Goal: Task Accomplishment & Management: Manage account settings

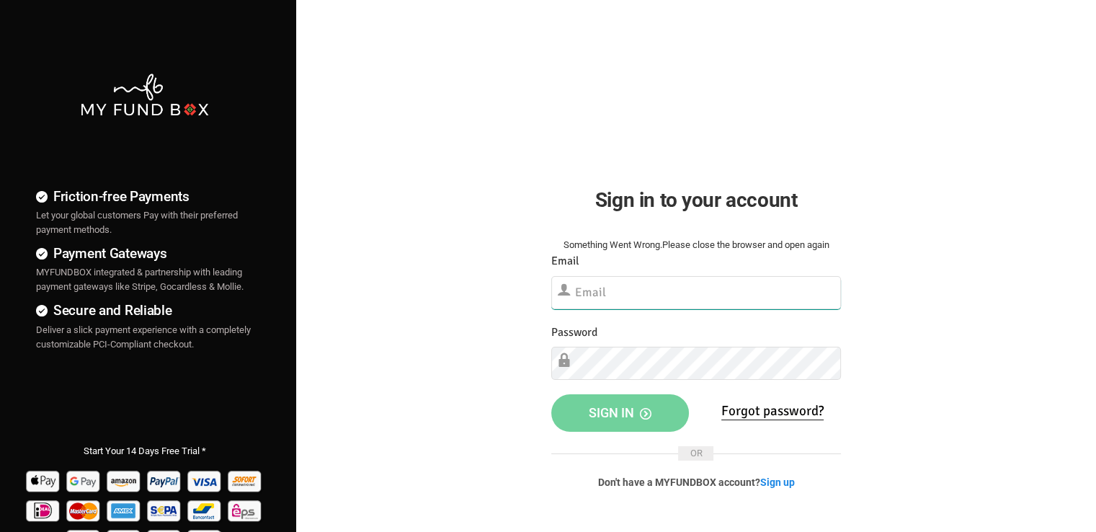
click at [647, 288] on input "text" at bounding box center [696, 292] width 290 height 33
paste input "[EMAIL_ADDRESS][DOMAIN_NAME]"
type input "[EMAIL_ADDRESS][DOMAIN_NAME]"
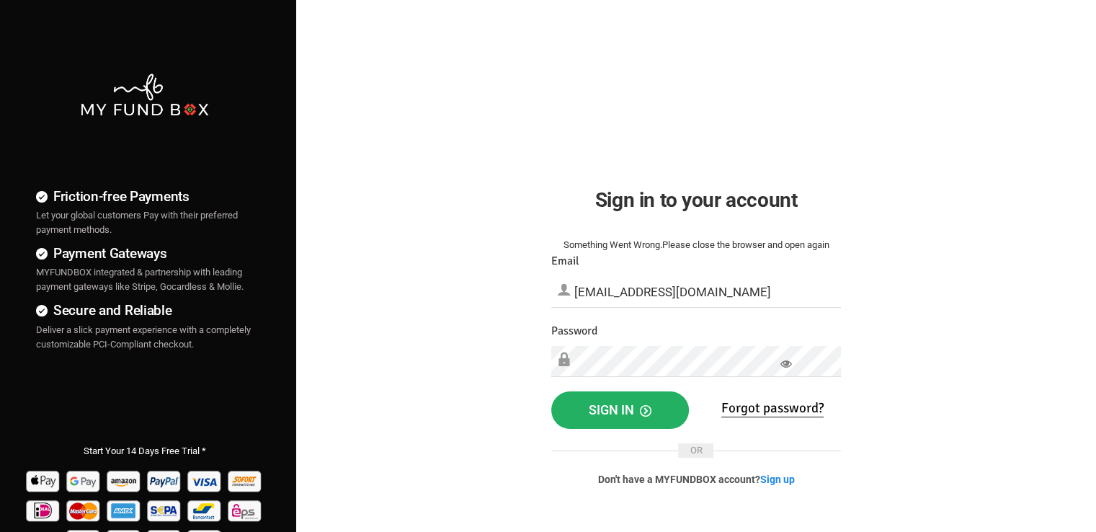
click at [613, 402] on span "Sign in" at bounding box center [620, 409] width 63 height 15
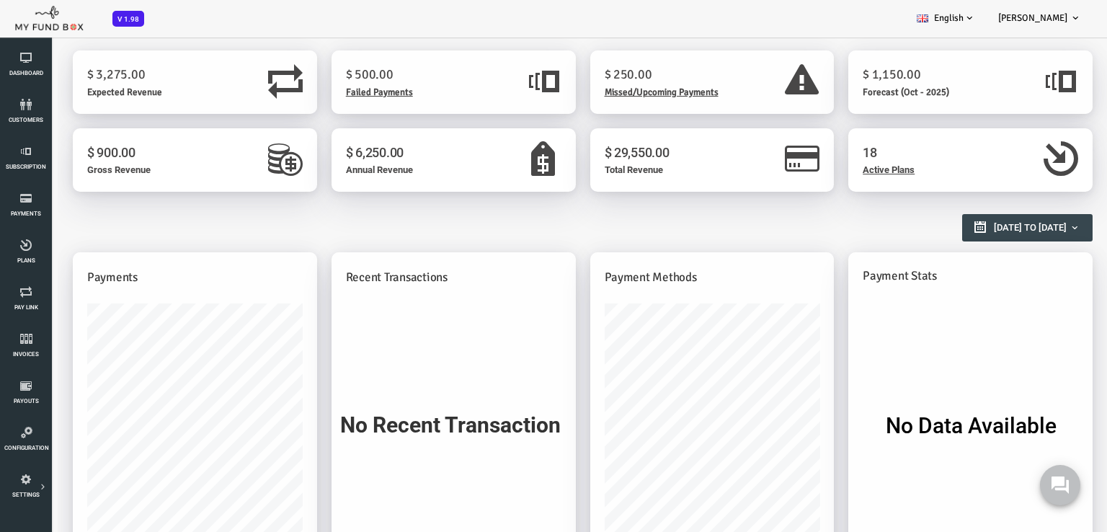
click at [324, 90] on span "Failed Payments" at bounding box center [335, 92] width 67 height 12
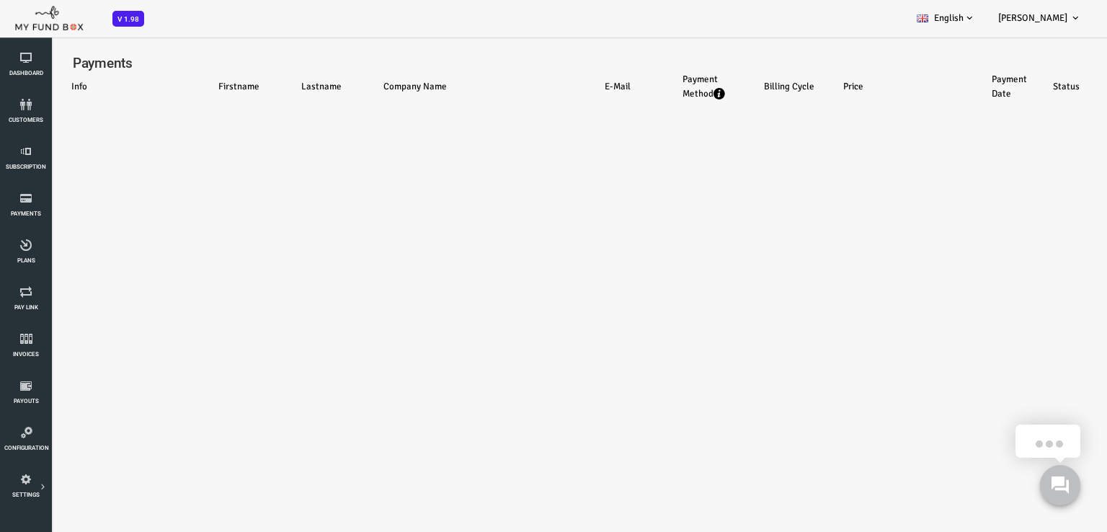
select select "100"
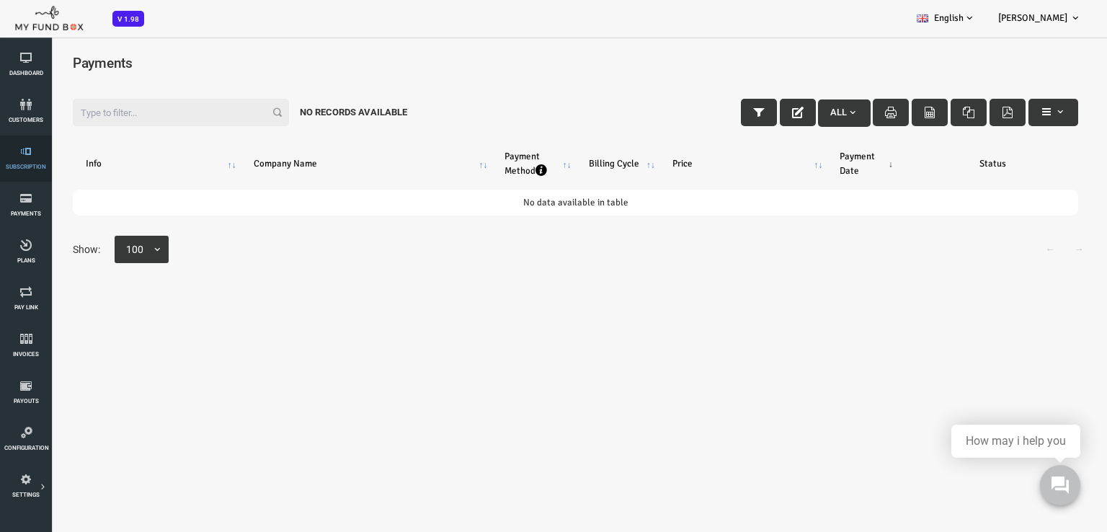
click at [7, 162] on link "Subscription" at bounding box center [25, 159] width 43 height 46
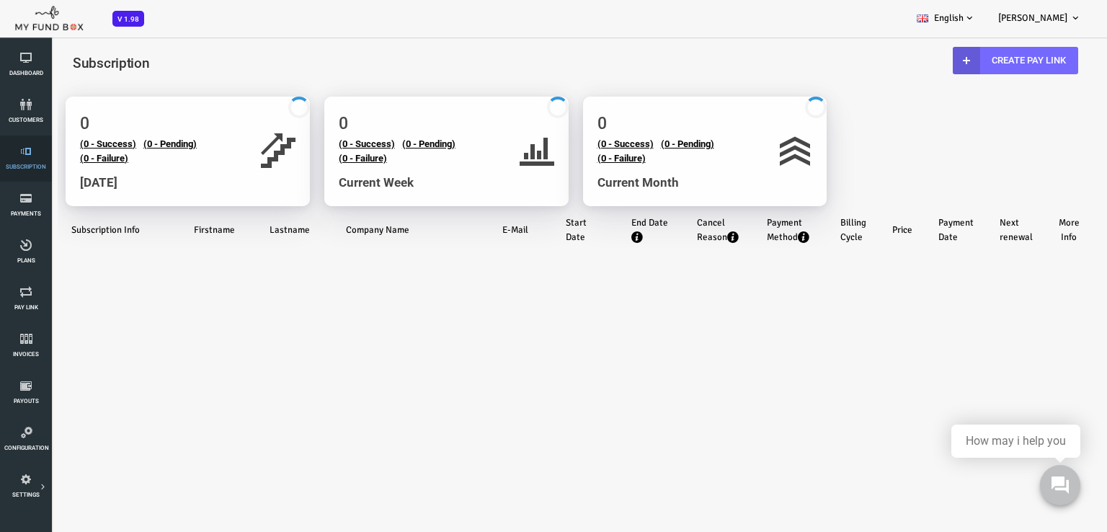
select select "100"
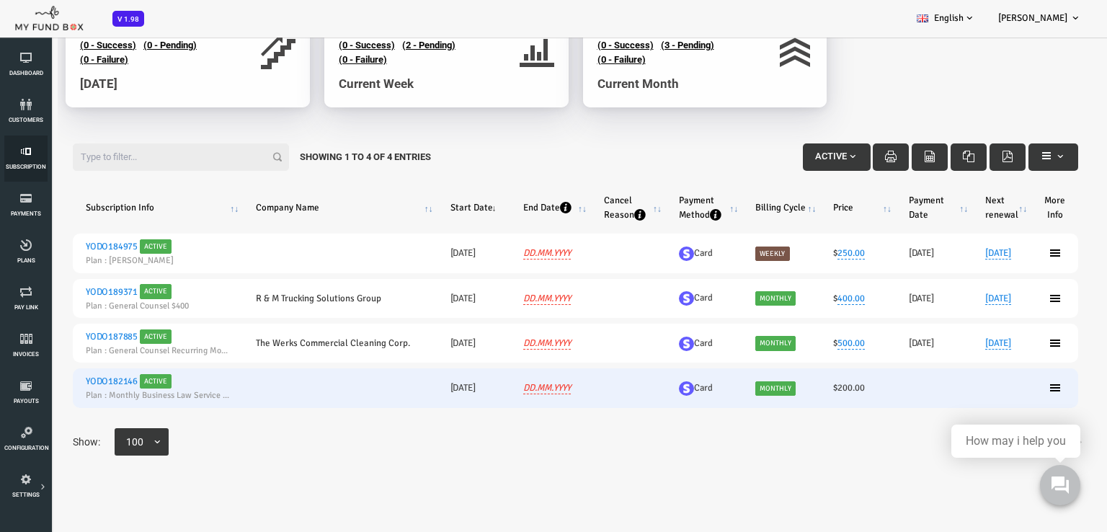
scroll to position [115, 0]
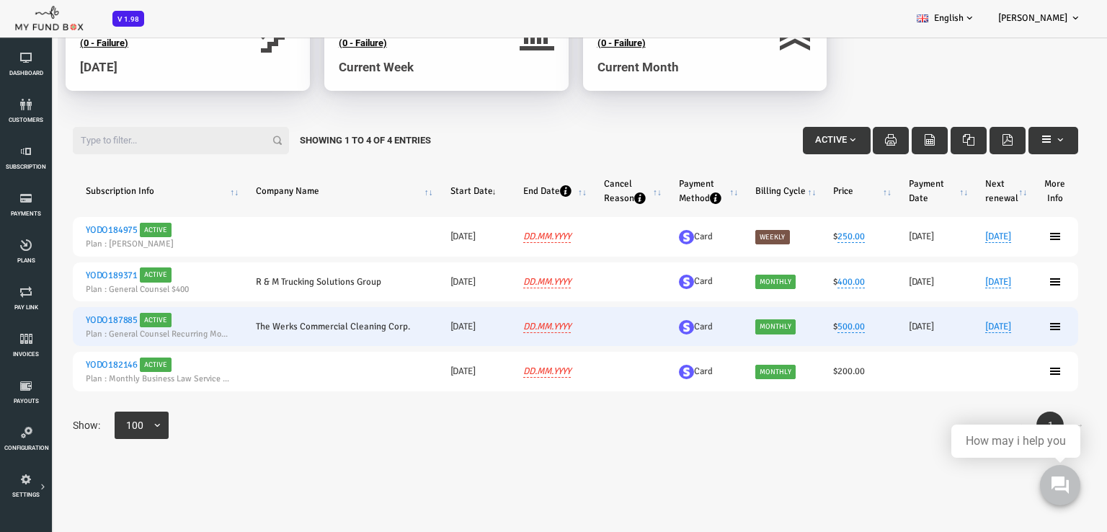
click at [1011, 328] on ul at bounding box center [1011, 327] width 21 height 12
click at [1006, 327] on icon at bounding box center [1012, 327] width 12 height 12
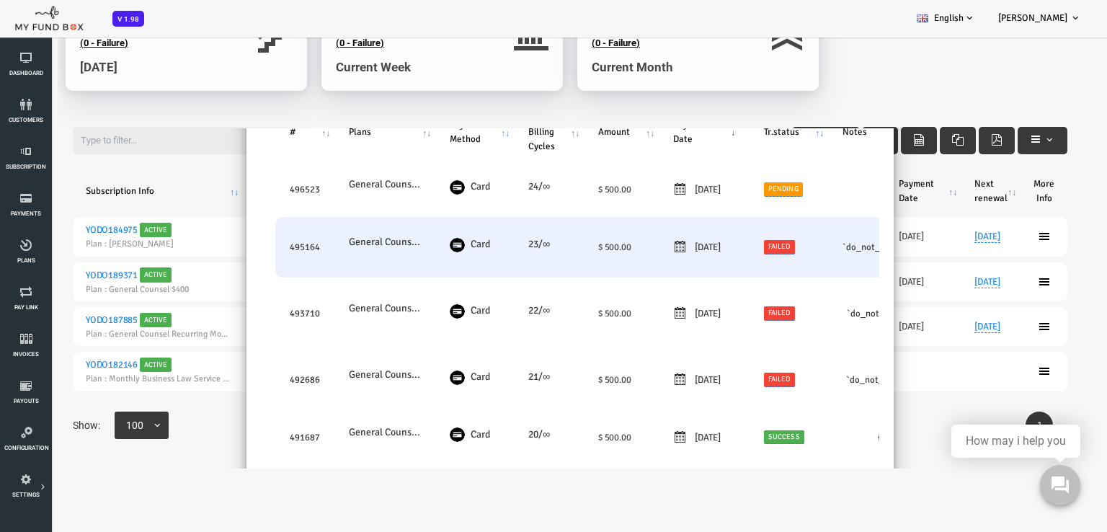
scroll to position [0, 0]
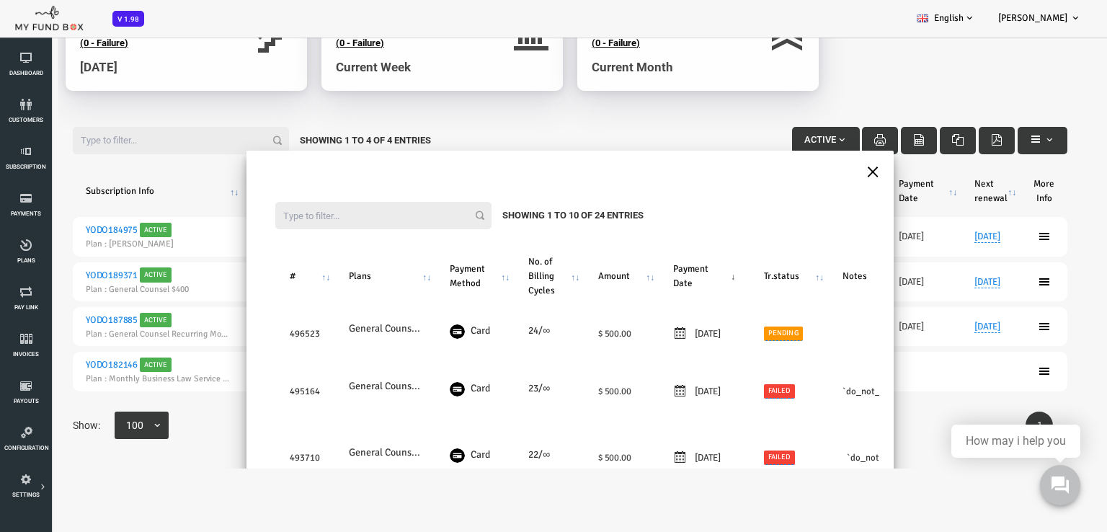
click at [822, 171] on button "×" at bounding box center [828, 170] width 13 height 25
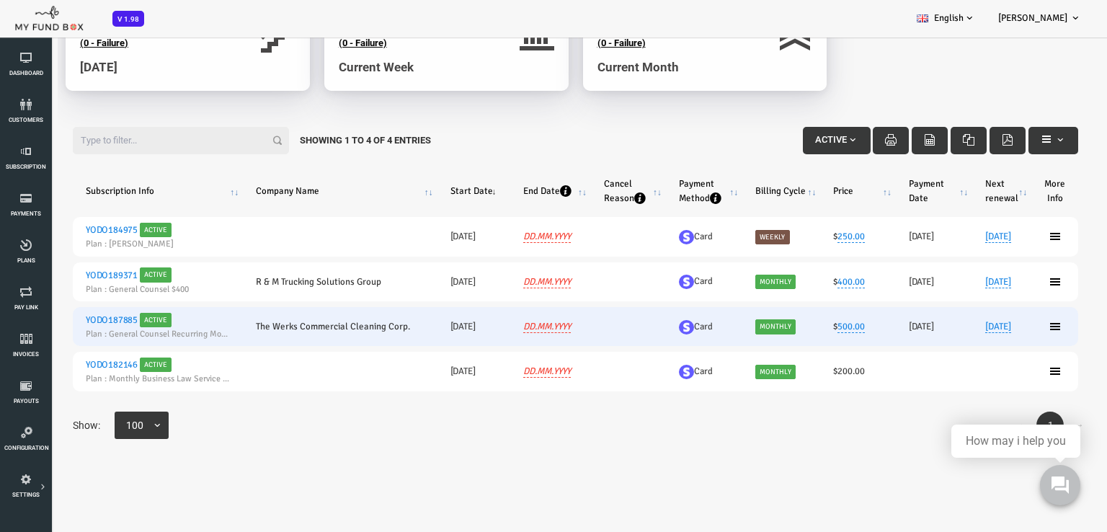
click at [720, 327] on span "Monthly" at bounding box center [731, 326] width 40 height 14
click at [1006, 324] on icon at bounding box center [1012, 327] width 12 height 12
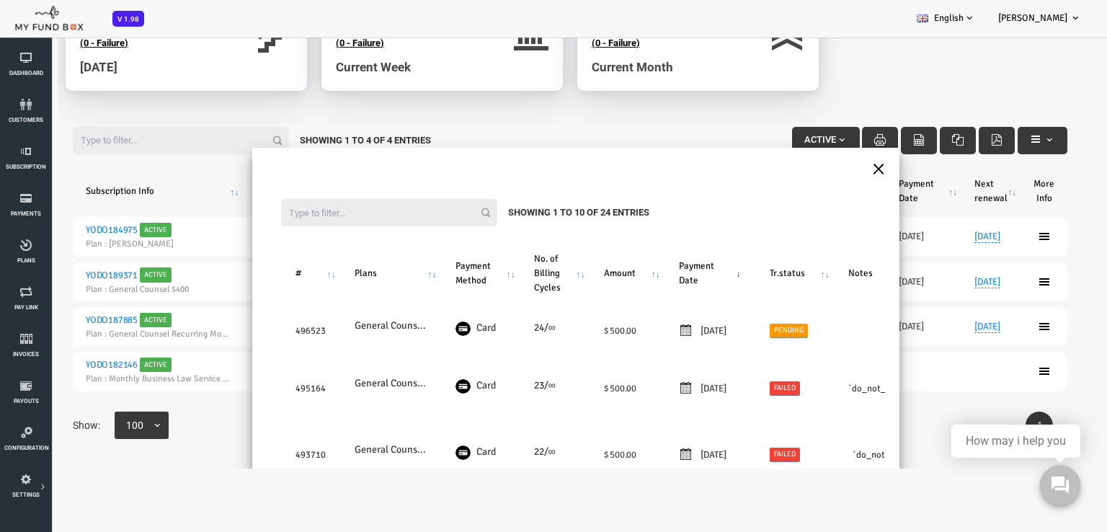
click at [828, 162] on button "×" at bounding box center [834, 167] width 13 height 25
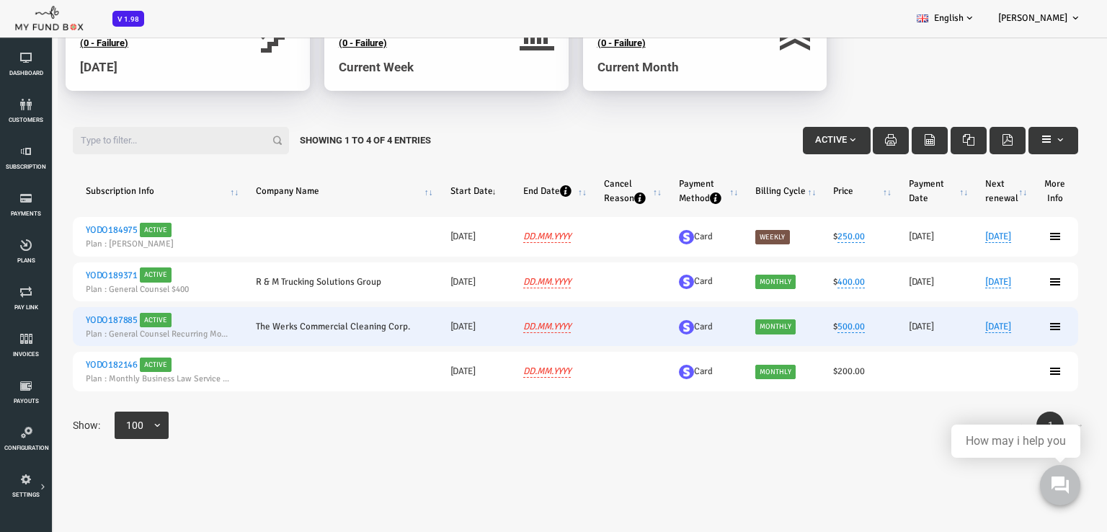
click at [118, 313] on span "Active" at bounding box center [112, 320] width 32 height 14
click at [114, 324] on span "Active" at bounding box center [112, 320] width 32 height 14
click at [68, 321] on link "YODO187885" at bounding box center [68, 320] width 52 height 12
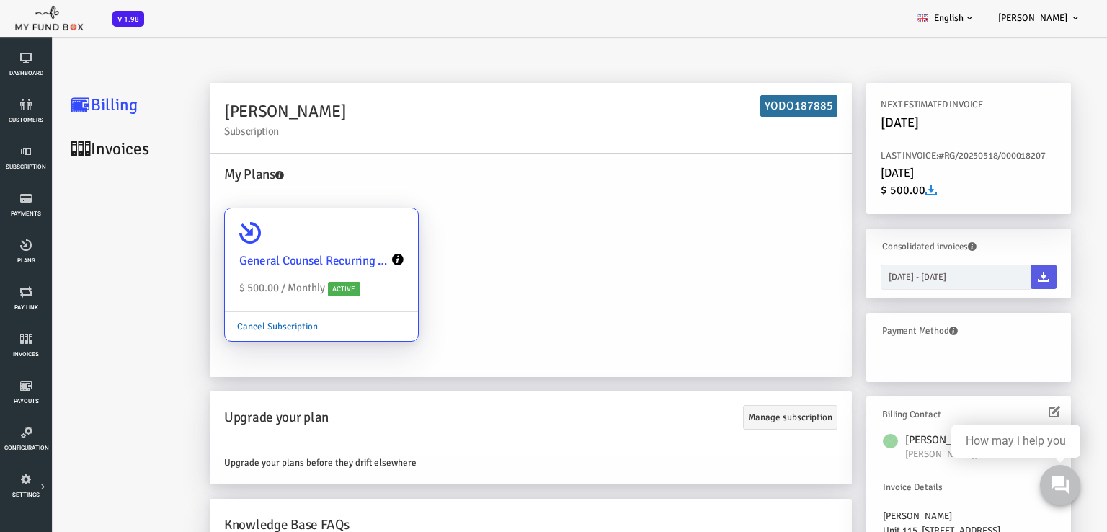
click at [251, 324] on link "Cancel Subscription" at bounding box center [233, 326] width 105 height 27
click at [342, 243] on input "General Counsel Recurring Monthly Plan $ 500.00 / Monthly Active Cancel Subscri…" at bounding box center [356, 228] width 29 height 29
radio input "true"
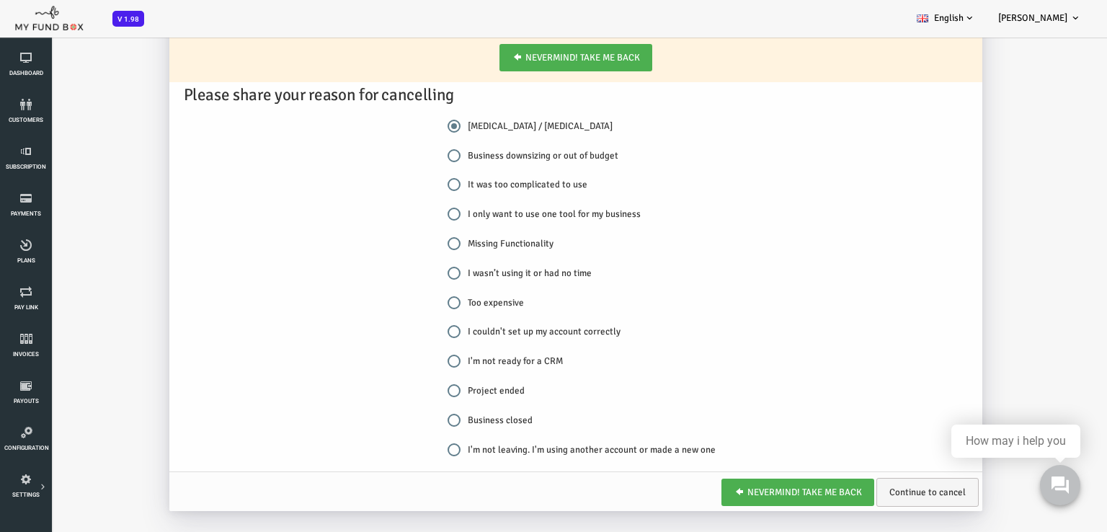
scroll to position [239, 0]
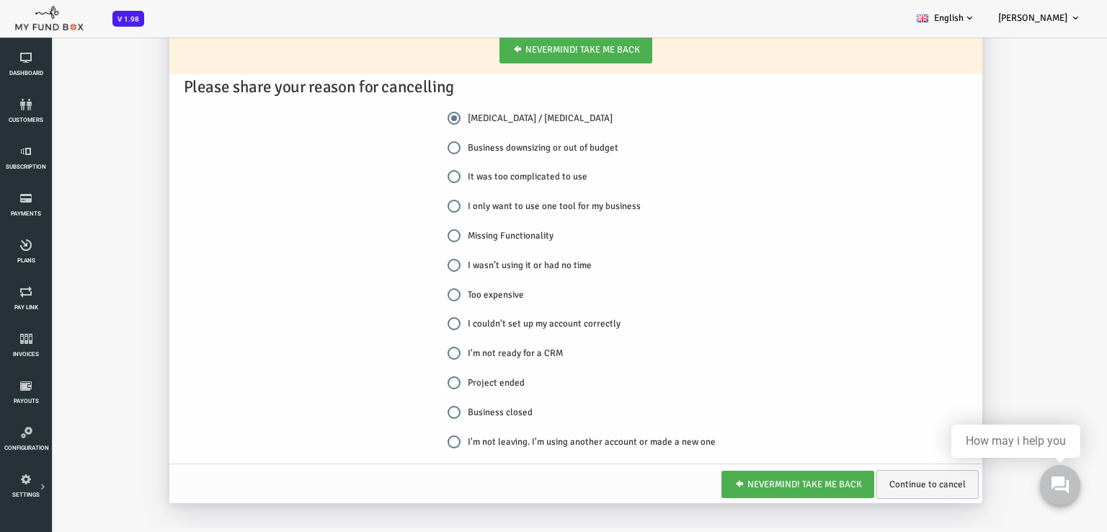
click at [409, 145] on input "Business downsizing or out of budget" at bounding box center [410, 147] width 13 height 13
radio input "true"
click at [867, 485] on link "Continue to cancel" at bounding box center [884, 484] width 102 height 29
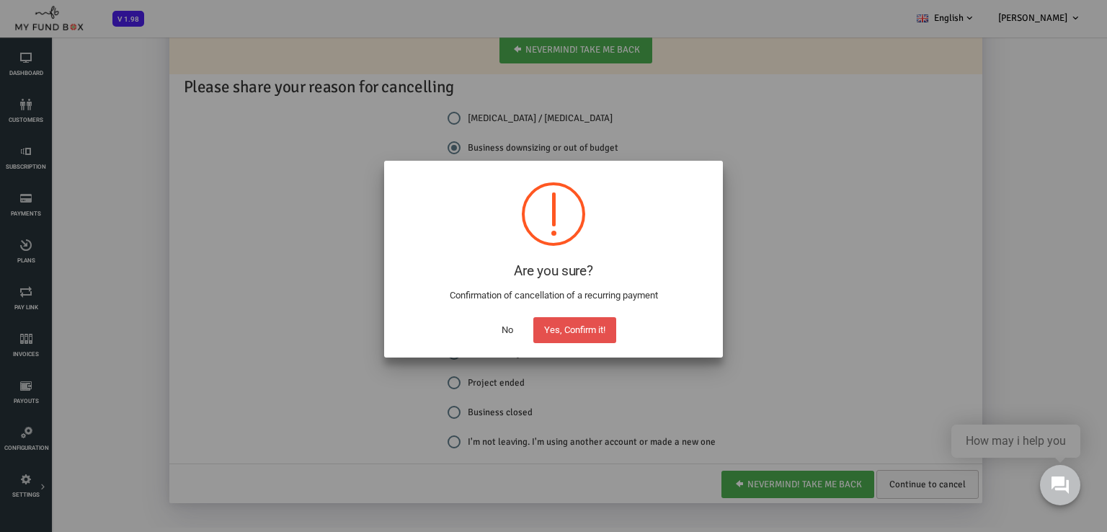
click at [570, 331] on button "Yes, Confirm it!" at bounding box center [574, 330] width 83 height 26
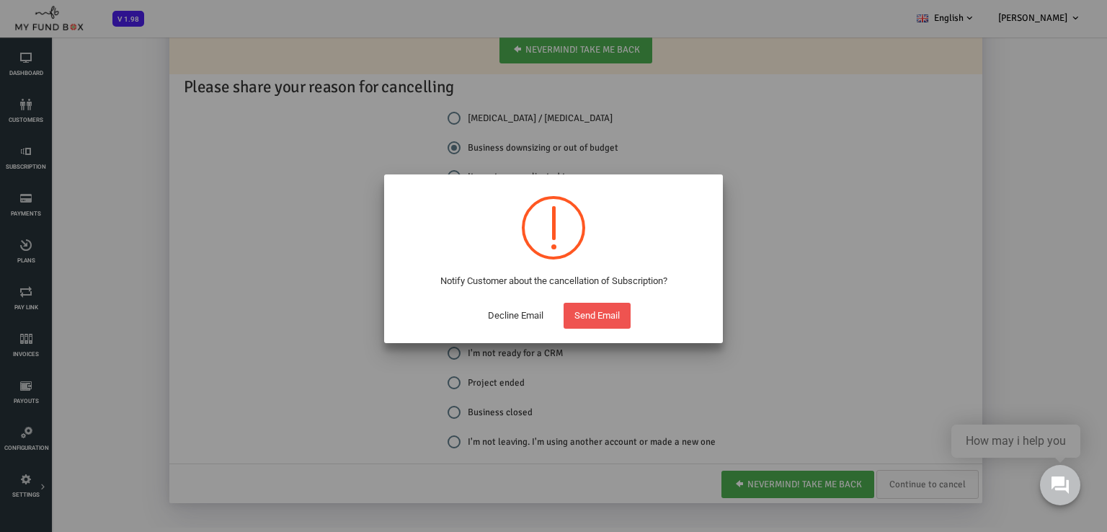
click at [502, 321] on button "Decline Email" at bounding box center [515, 316] width 77 height 26
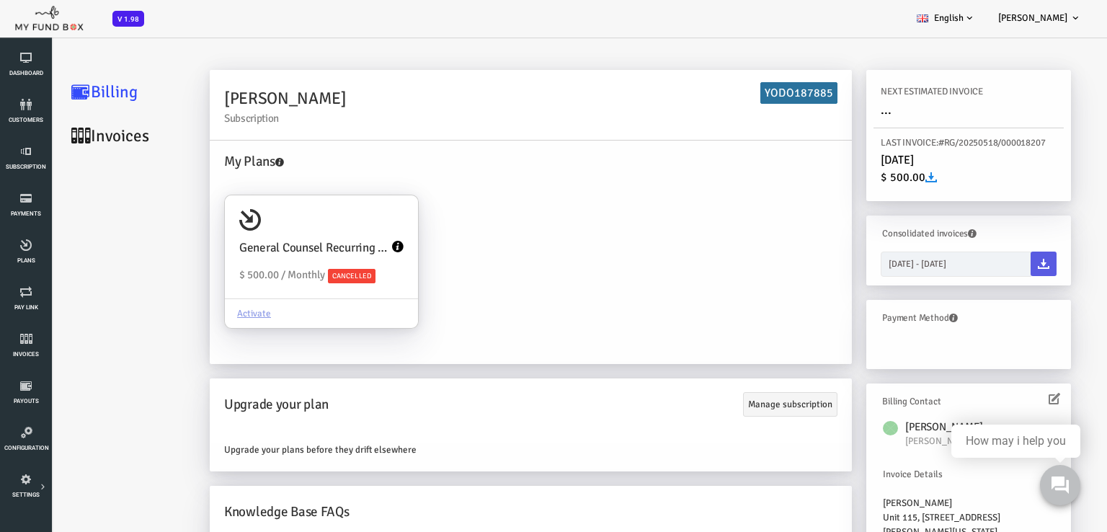
scroll to position [17, 0]
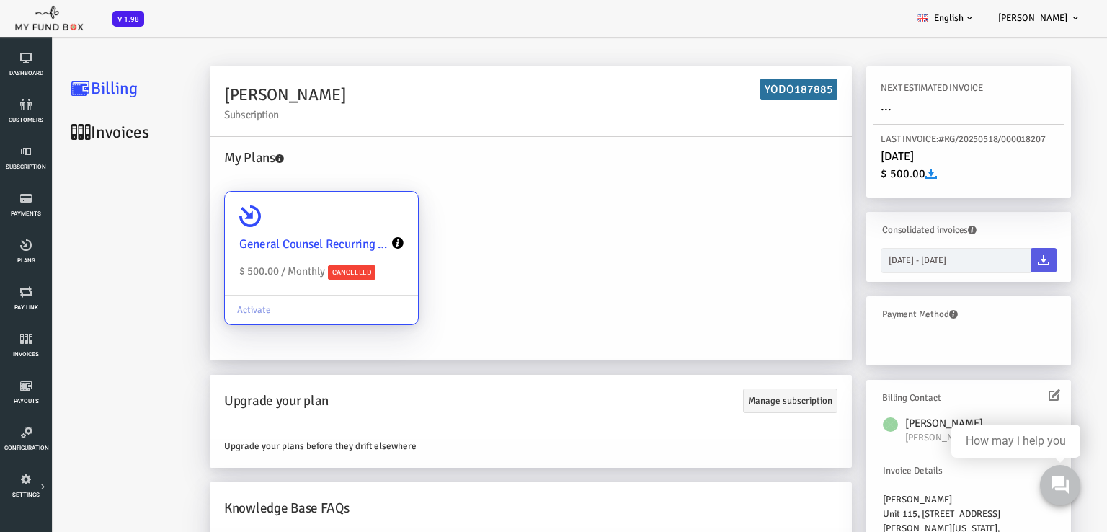
click at [315, 273] on span "Cancelled" at bounding box center [308, 272] width 48 height 14
click at [342, 226] on input "General Counsel Recurring Monthly Plan $ 500.00 / Monthly Cancelled Activate" at bounding box center [356, 212] width 29 height 29
radio input "true"
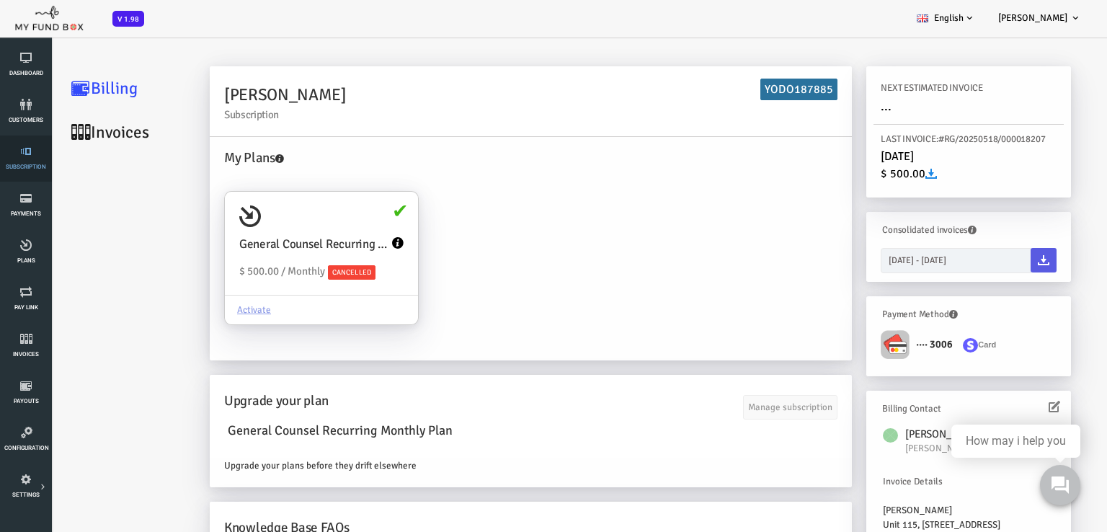
click at [0, 0] on span "Subscription" at bounding box center [0, 0] width 0 height 0
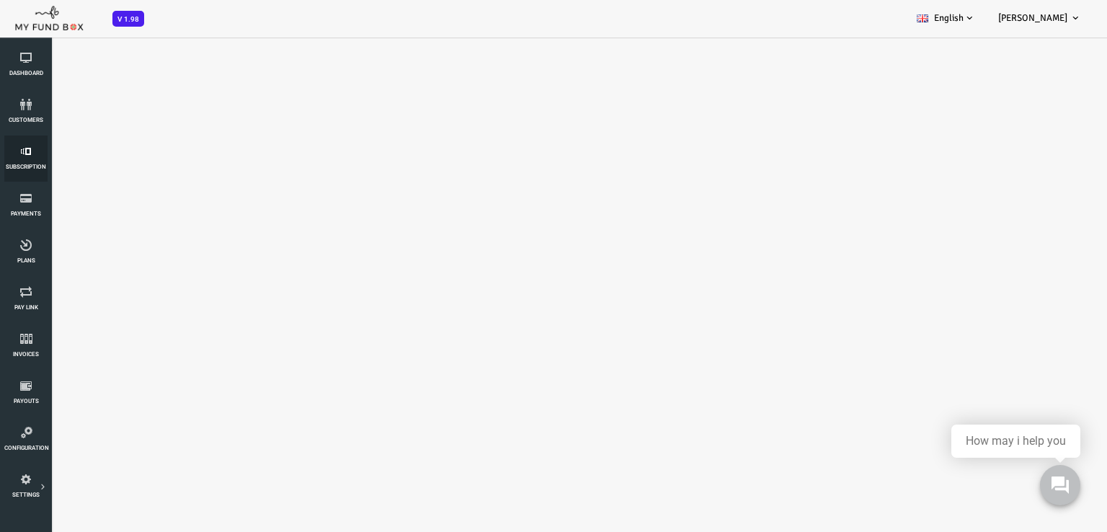
select select "100"
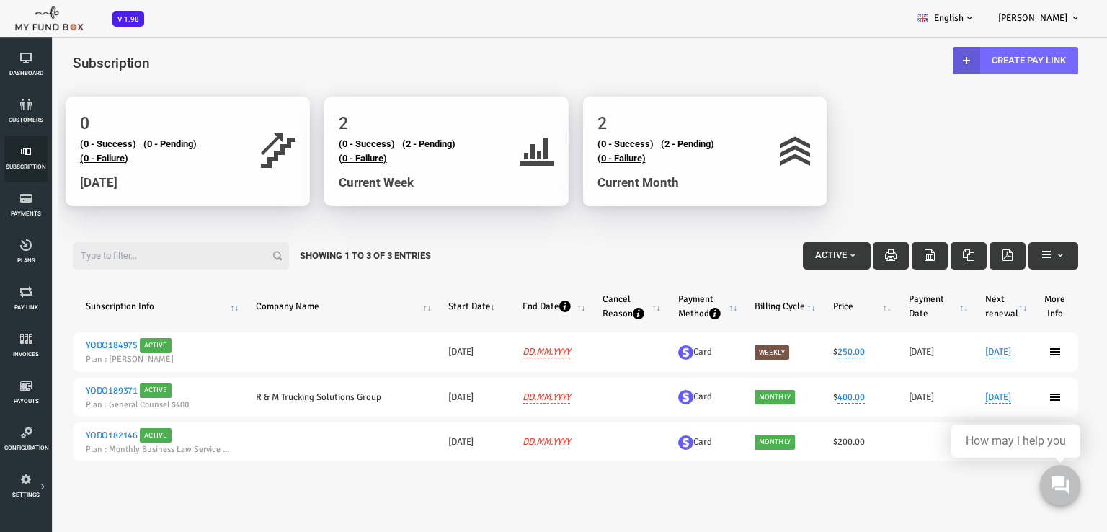
scroll to position [0, 0]
click at [391, 143] on link "(2 - Pending)" at bounding box center [384, 143] width 53 height 11
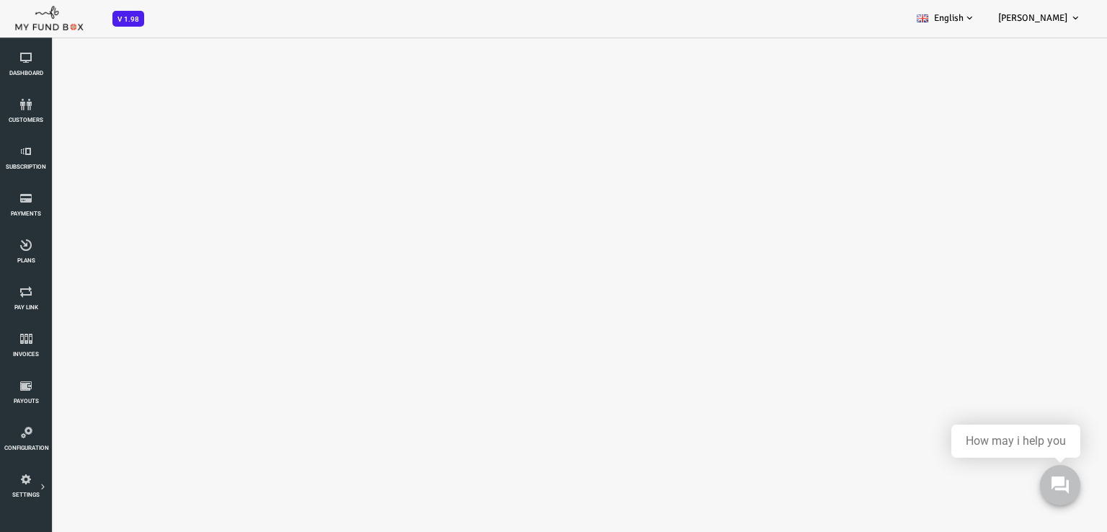
select select "100"
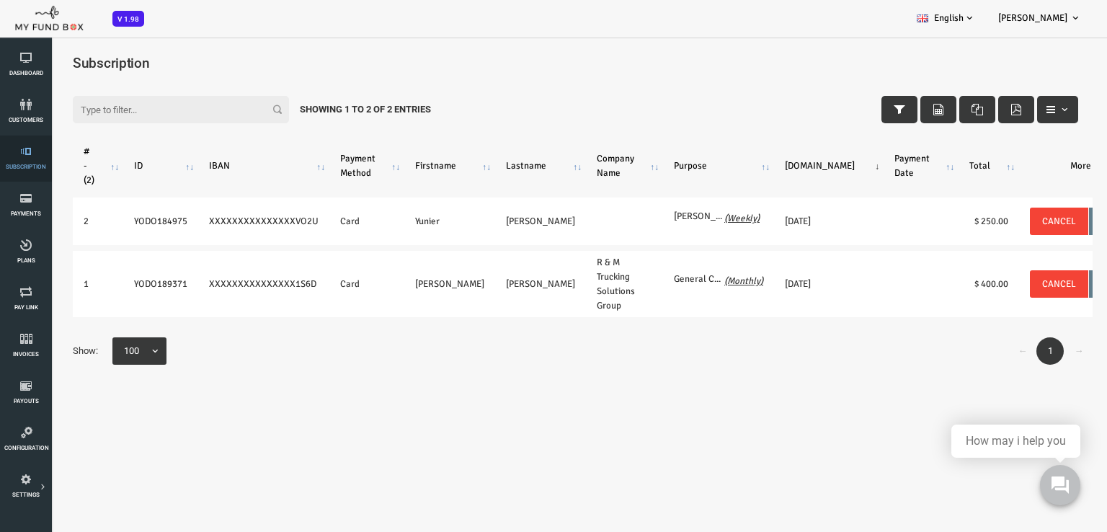
click at [23, 160] on link "Subscription" at bounding box center [25, 159] width 43 height 46
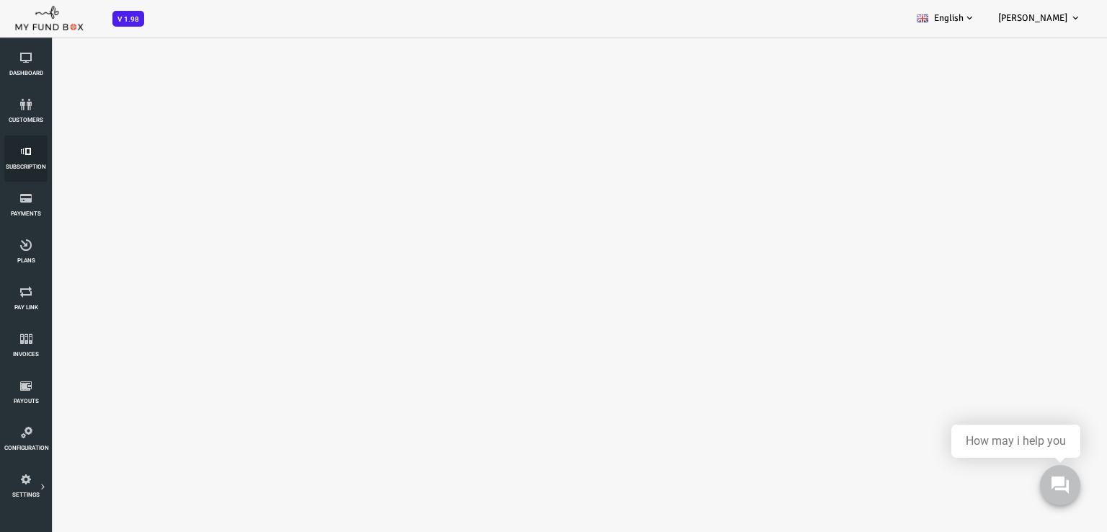
select select "100"
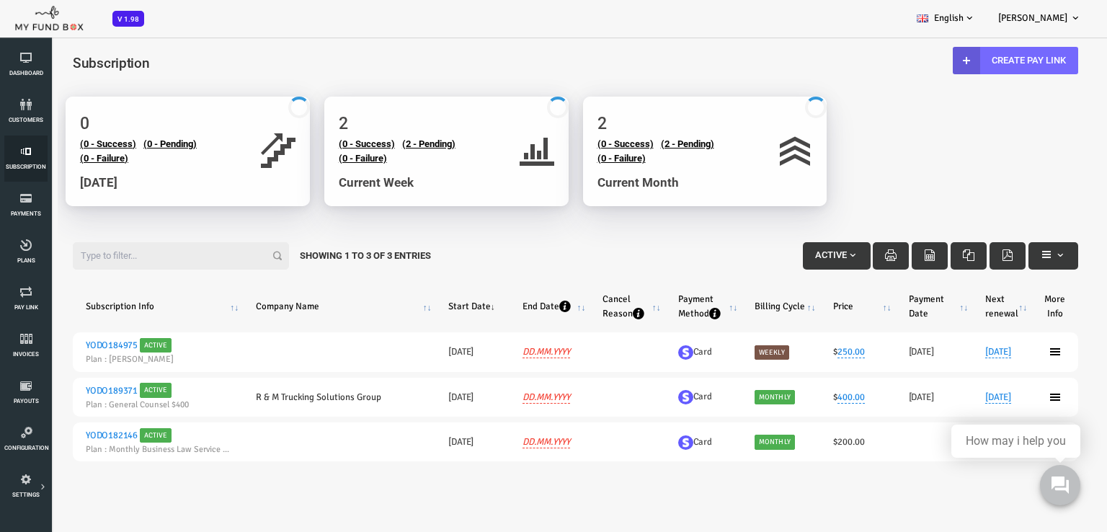
scroll to position [7, 0]
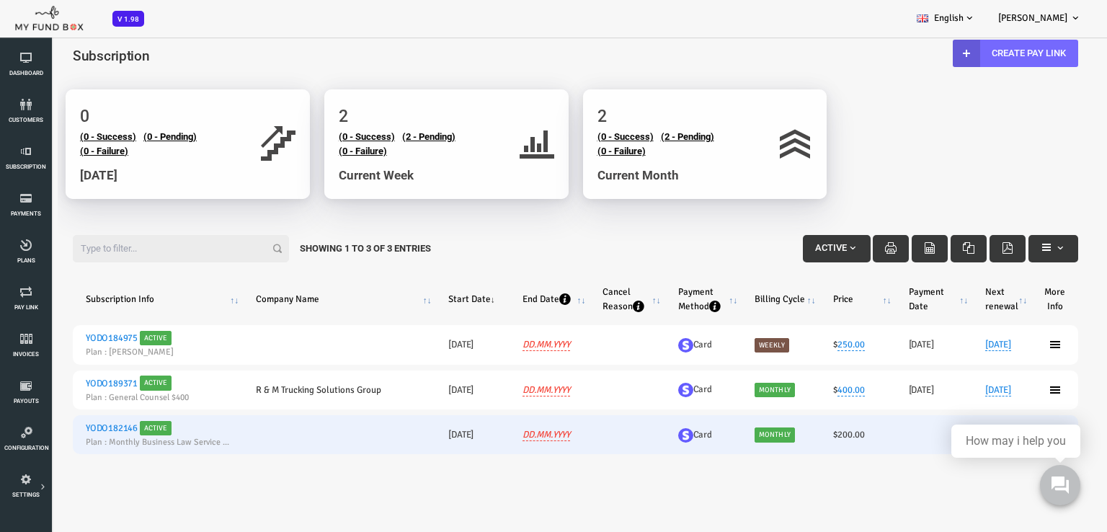
click at [69, 423] on link "YODO182146" at bounding box center [68, 428] width 52 height 12
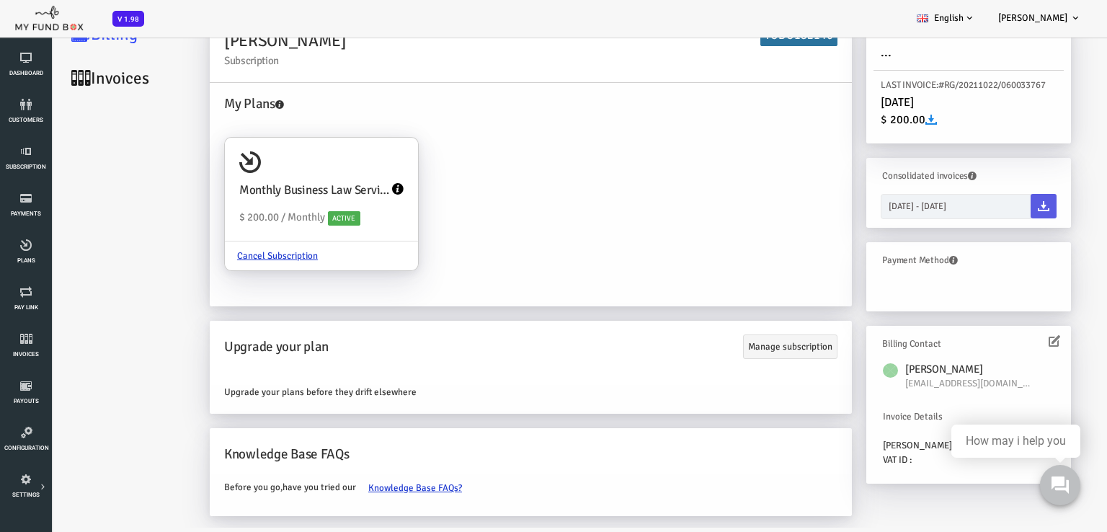
scroll to position [0, 0]
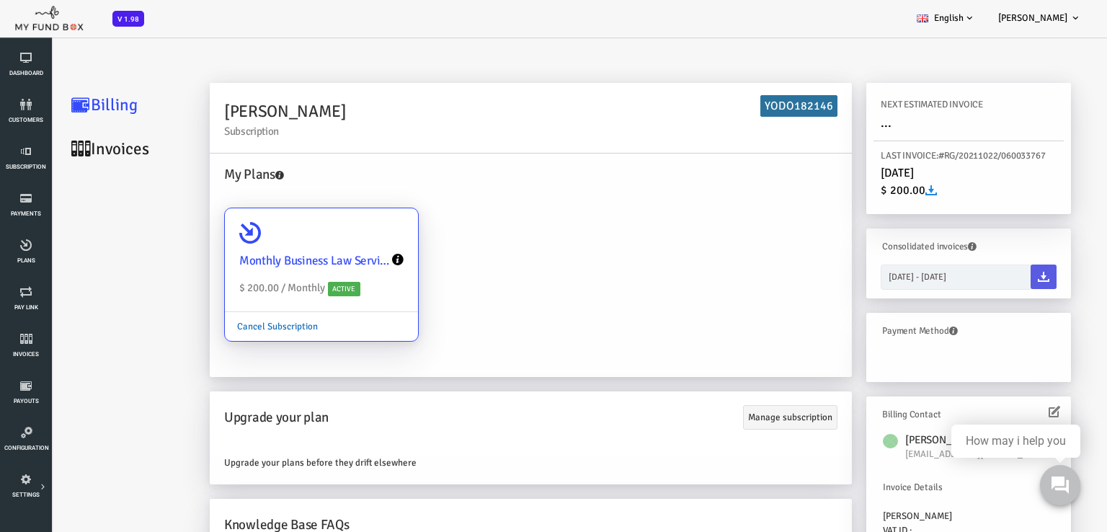
click at [230, 325] on link "Cancel Subscription" at bounding box center [233, 326] width 105 height 27
click at [342, 243] on input "Monthly Business Law Service Plan $ 200.00 / Monthly Active Cancel Subscription" at bounding box center [356, 228] width 29 height 29
radio input "true"
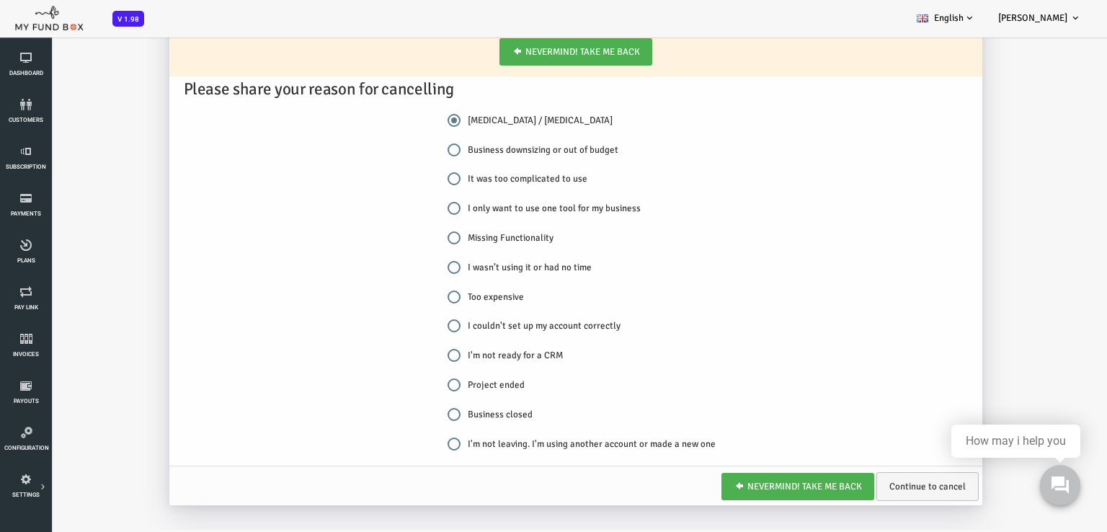
scroll to position [239, 0]
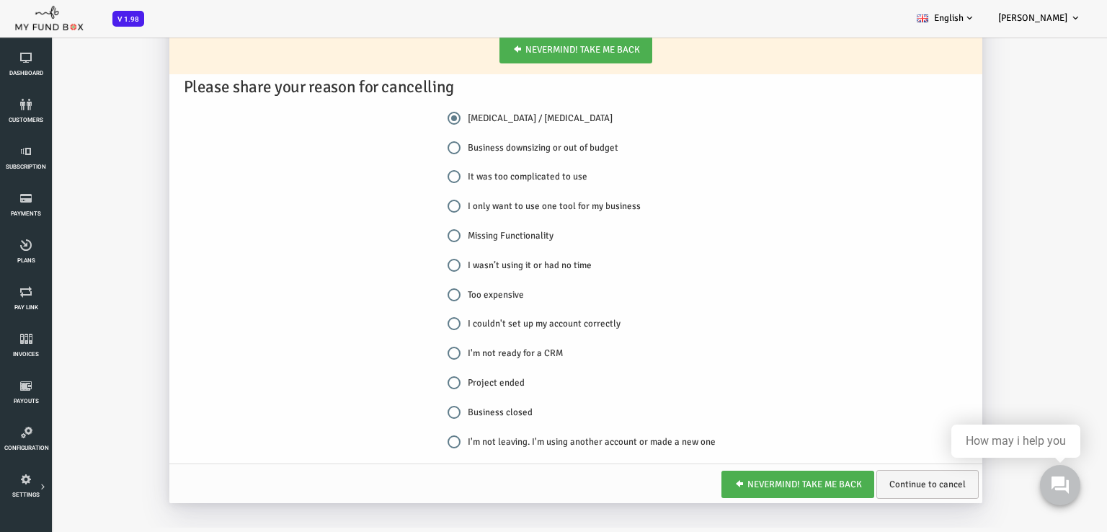
click at [404, 385] on label "Project ended" at bounding box center [442, 383] width 77 height 14
click at [404, 385] on input "Project ended" at bounding box center [410, 382] width 13 height 13
radio input "true"
click at [878, 487] on link "Continue to cancel" at bounding box center [884, 484] width 102 height 29
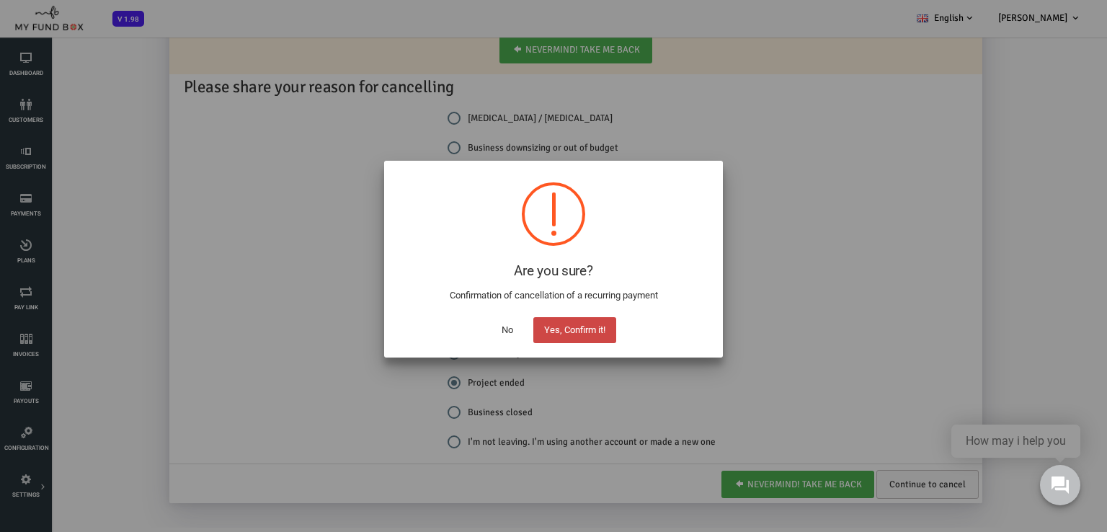
click at [558, 334] on button "Yes, Confirm it!" at bounding box center [574, 330] width 83 height 26
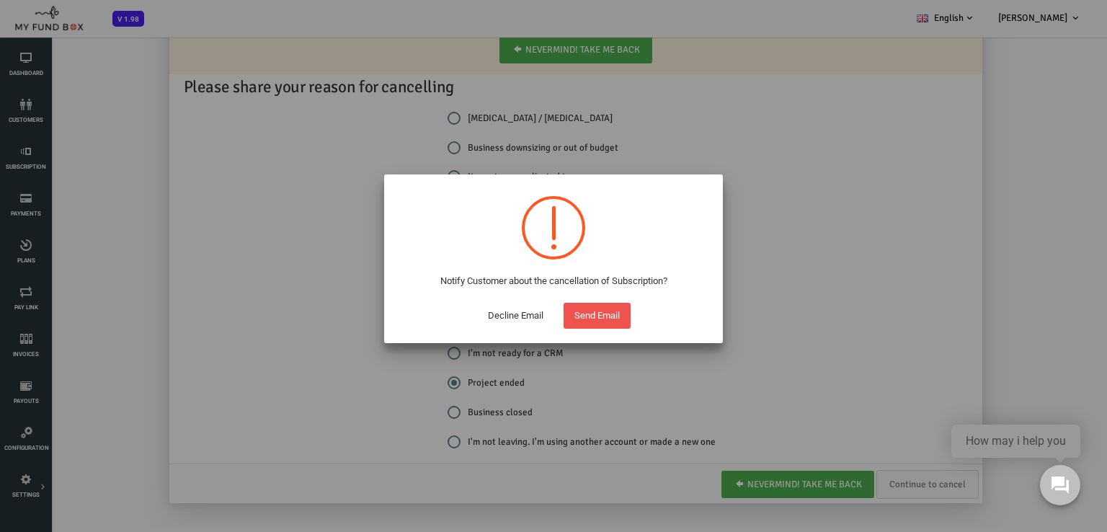
click at [528, 318] on button "Decline Email" at bounding box center [515, 316] width 77 height 26
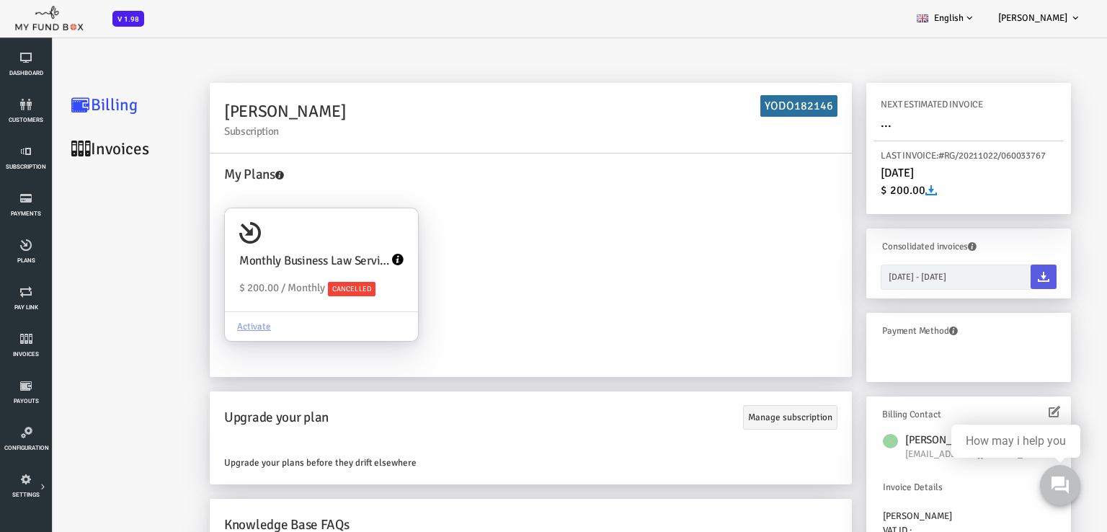
scroll to position [0, 0]
click at [24, 101] on icon at bounding box center [25, 105] width 43 height 12
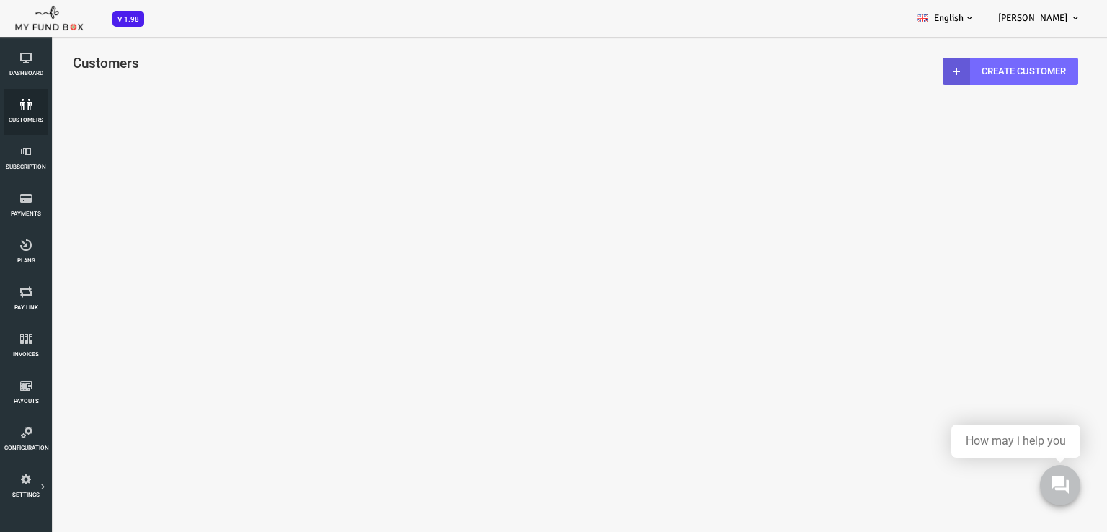
select select "100"
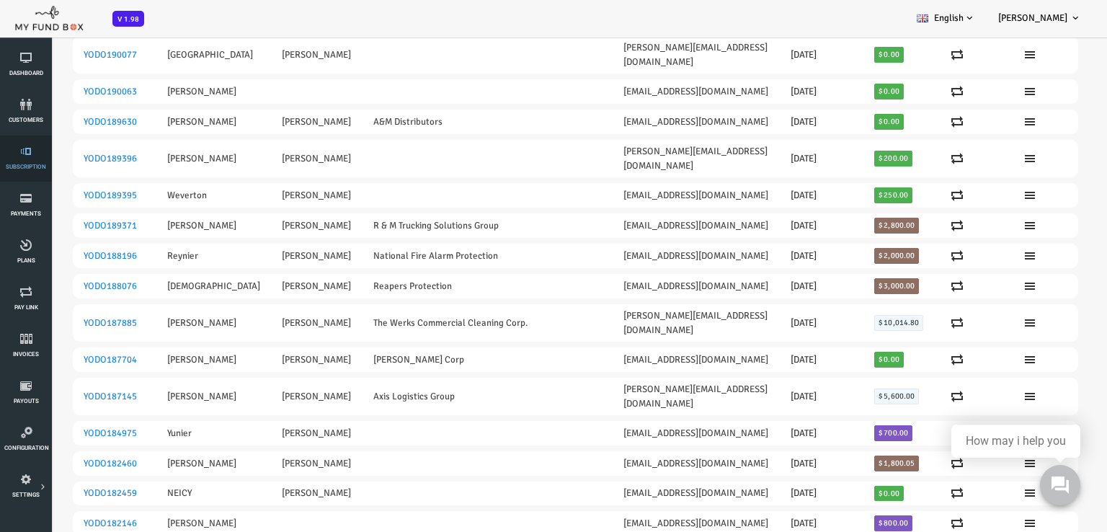
click at [17, 159] on link "Subscription" at bounding box center [25, 159] width 43 height 46
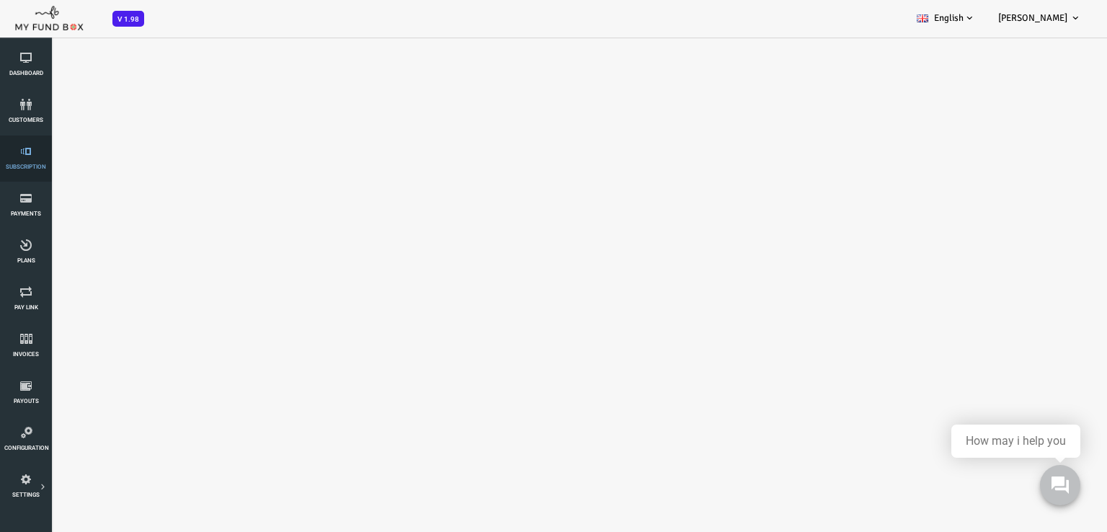
select select "100"
